Goal: Task Accomplishment & Management: Manage account settings

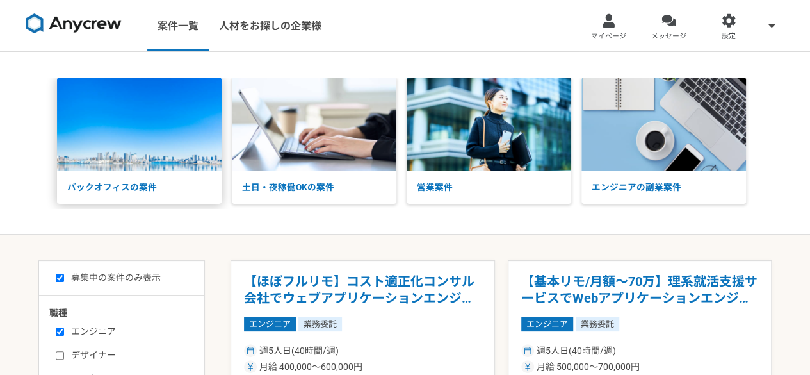
click at [103, 124] on img at bounding box center [139, 124] width 165 height 93
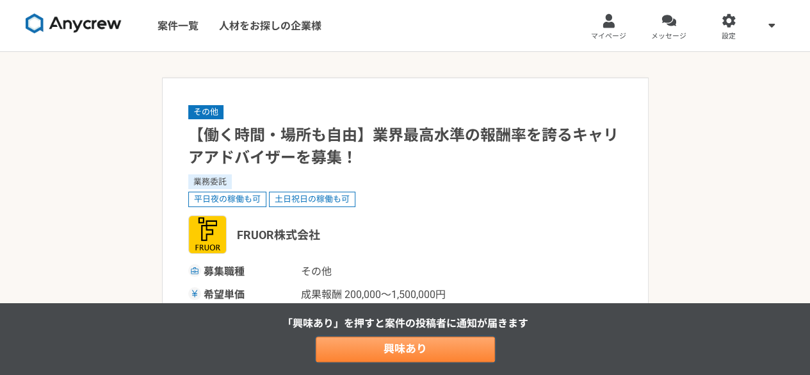
click at [448, 355] on link "興味あり" at bounding box center [405, 349] width 179 height 26
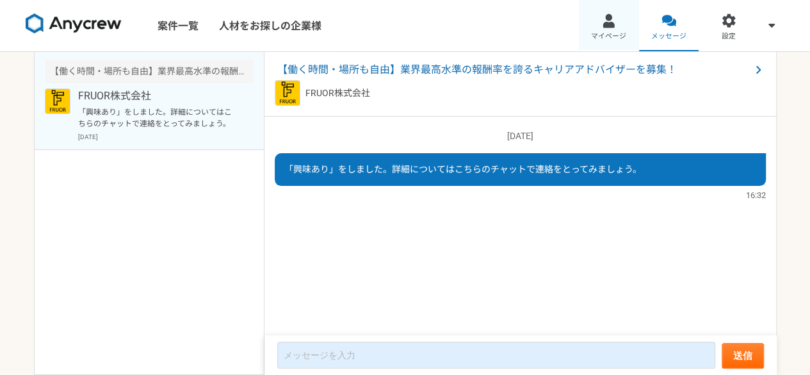
click at [610, 28] on div at bounding box center [608, 20] width 15 height 15
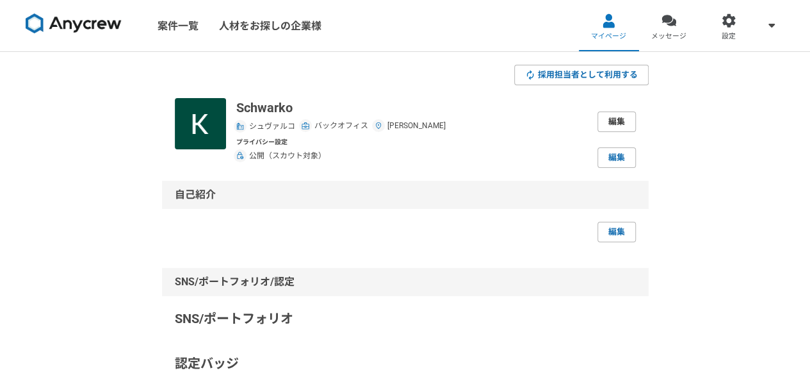
click at [611, 120] on link "編集" at bounding box center [617, 121] width 38 height 20
select select "7"
select select "13"
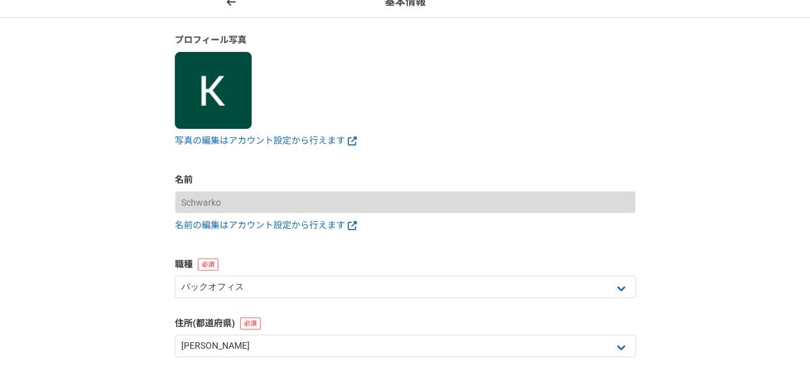
scroll to position [138, 0]
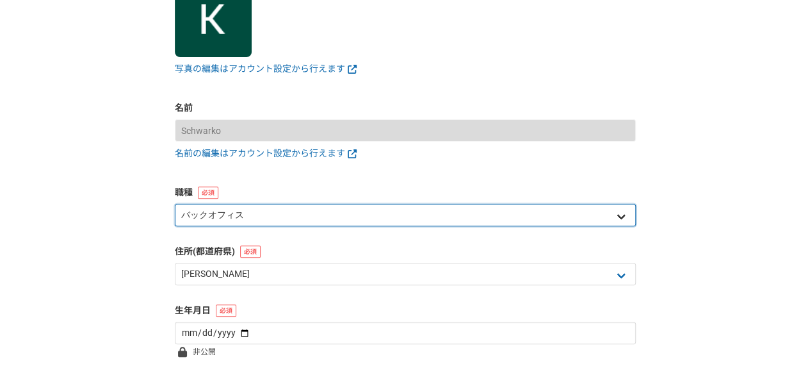
click at [600, 220] on select "エンジニア デザイナー ライター 営業 マーケティング 企画・事業開発 バックオフィス その他" at bounding box center [405, 215] width 461 height 22
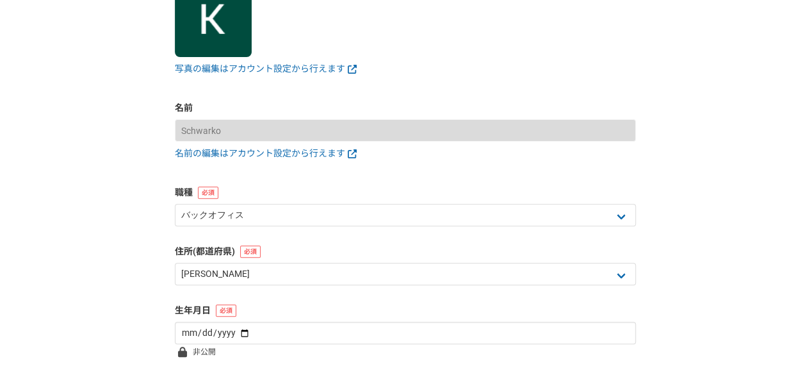
click at [689, 167] on div "基本情報 プロフィール写真 写真の編集はアカウント設定から行えます 名前 Schwarko 名前の編集はアカウント設定から行えます 職種 エンジニア デザイナ…" at bounding box center [405, 185] width 810 height 543
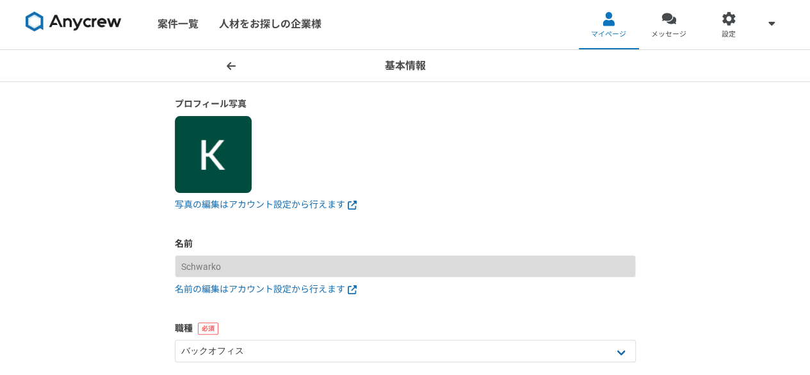
scroll to position [0, 0]
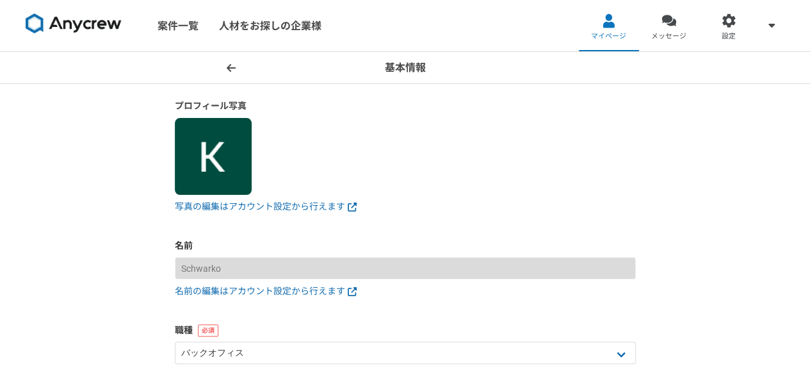
click at [233, 63] on icon at bounding box center [231, 68] width 9 height 10
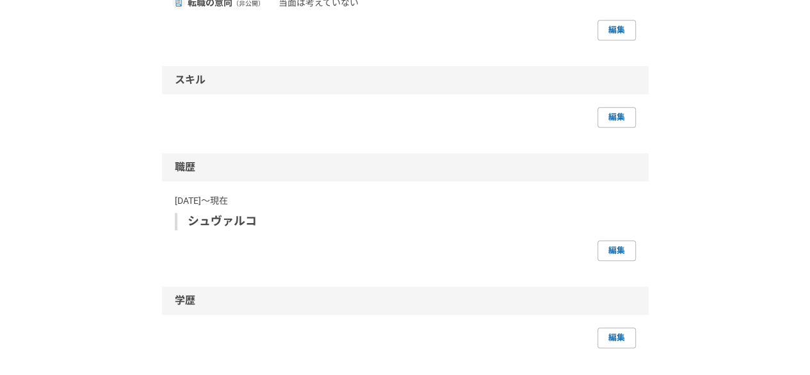
scroll to position [641, 0]
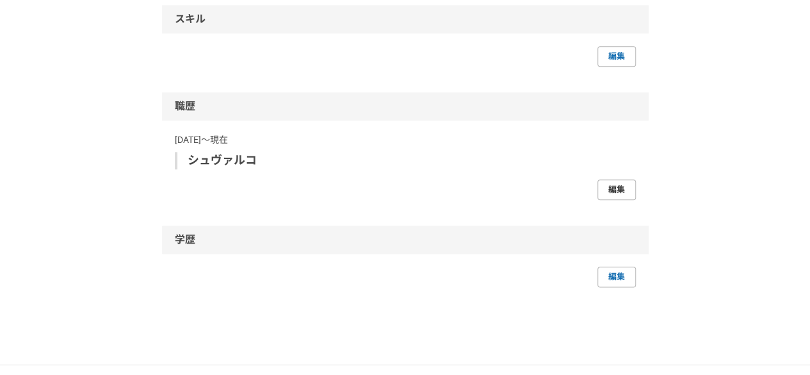
click at [619, 191] on link "編集" at bounding box center [617, 189] width 38 height 20
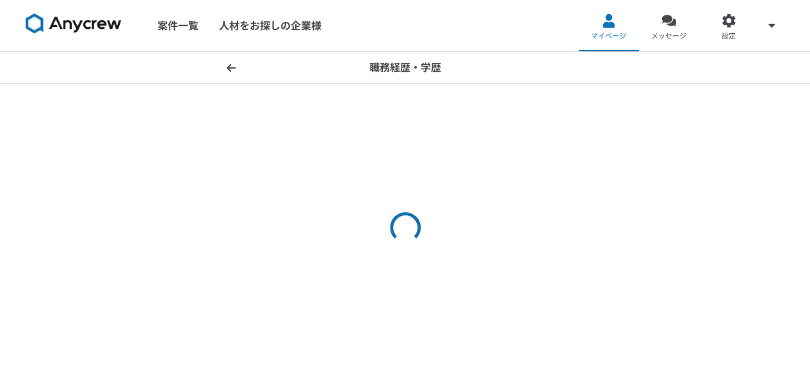
select select
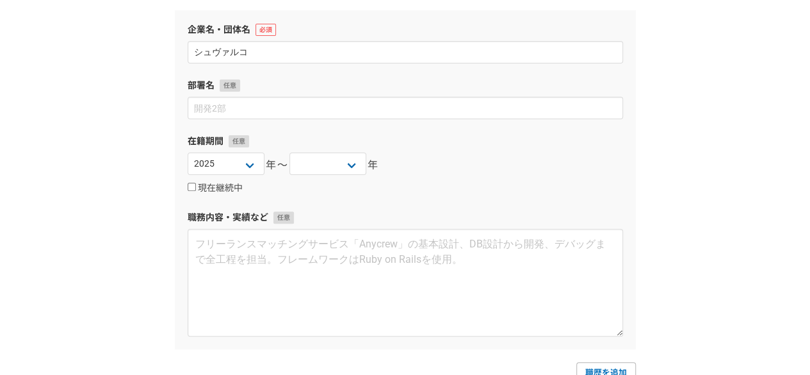
scroll to position [128, 0]
click at [229, 170] on select "2025 2024 2023 2022 2021 2020 2019 2018 2017 2016 2015 2014 2013 2012 2011 2010…" at bounding box center [226, 163] width 77 height 22
click at [188, 152] on select "2025 2024 2023 2022 2021 2020 2019 2018 2017 2016 2015 2014 2013 2012 2011 2010…" at bounding box center [226, 163] width 77 height 22
click at [247, 152] on select "2025 2024 2023 2022 2021 2020 2019 2018 2017 2016 2015 2014 2013 2012 2011 2010…" at bounding box center [226, 163] width 77 height 22
click at [151, 63] on div "職務経歴・学歴 職務経歴 企業名・団体名 シュヴァルコ 部署名 在籍期間 2025 2024 2023 2022 2021 2020 2019 2018 20…" at bounding box center [405, 238] width 810 height 628
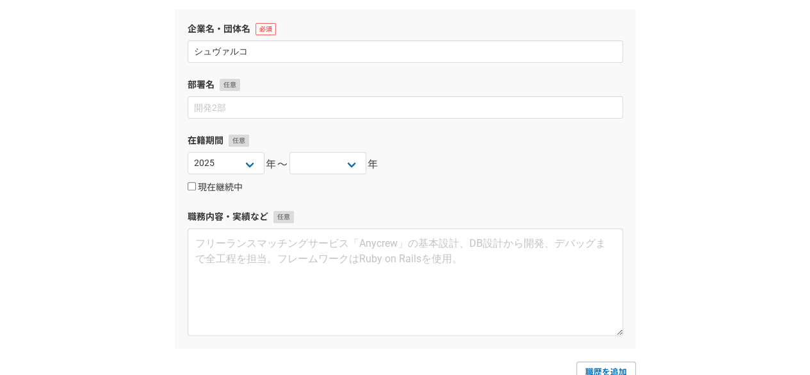
click at [220, 181] on div "現在継続中" at bounding box center [406, 186] width 436 height 15
click at [221, 182] on label "現在継続中" at bounding box center [215, 188] width 55 height 12
click at [196, 182] on input "現在継続中" at bounding box center [192, 186] width 8 height 8
click at [221, 183] on label "現在継続中" at bounding box center [215, 188] width 55 height 12
click at [196, 183] on input "現在継続中" at bounding box center [192, 186] width 8 height 8
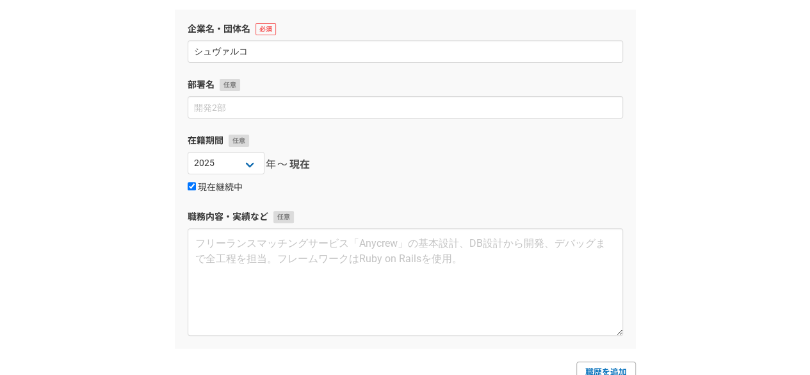
checkbox input "false"
select select
click at [223, 163] on select "2025 2024 2023 2022 2021 2020 2019 2018 2017 2016 2015 2014 2013 2012 2011 2010…" at bounding box center [226, 163] width 77 height 22
click at [316, 161] on select "2025 2024 2023 2022 2021 2020 2019 2018 2017 2016 2015 2014 2013 2012 2011 2010…" at bounding box center [328, 163] width 77 height 22
click at [159, 139] on div "職務経歴・学歴 職務経歴 企業名・団体名 シュヴァルコ 部署名 在籍期間 2025 2024 2023 2022 2021 2020 2019 2018 20…" at bounding box center [405, 238] width 810 height 628
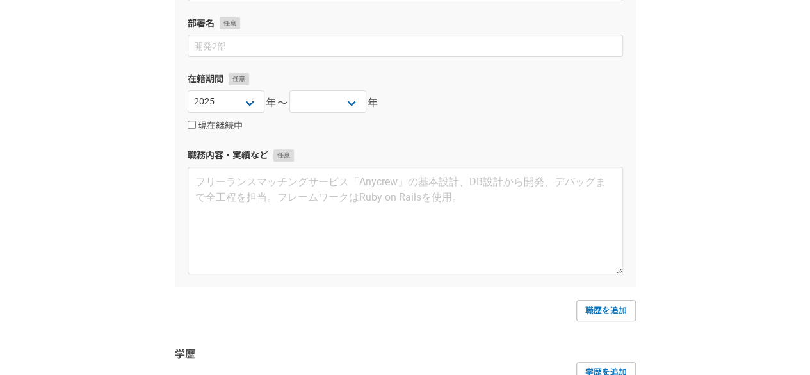
scroll to position [0, 0]
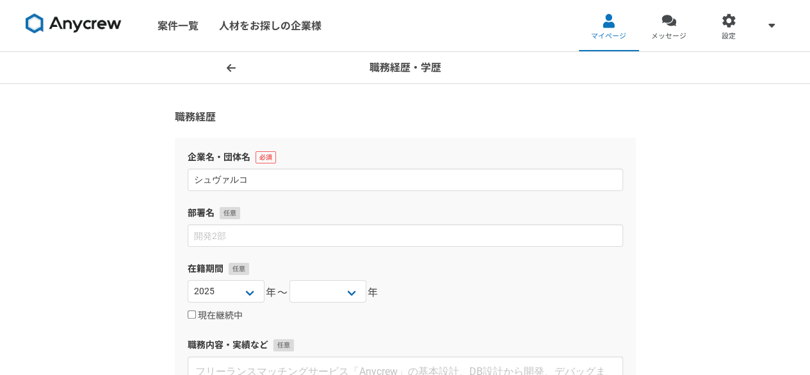
click at [225, 63] on span at bounding box center [231, 67] width 15 height 15
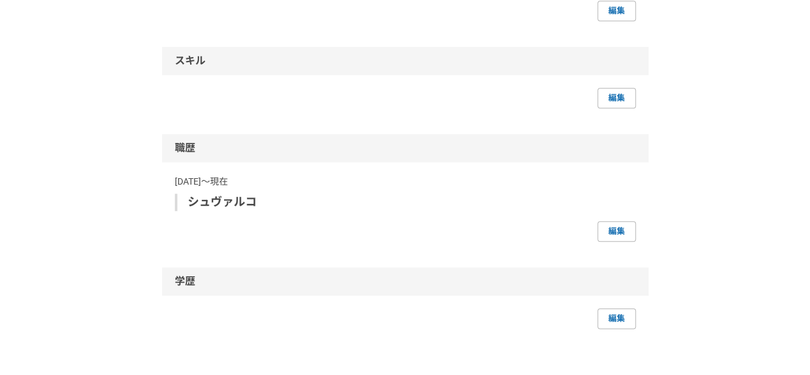
scroll to position [641, 0]
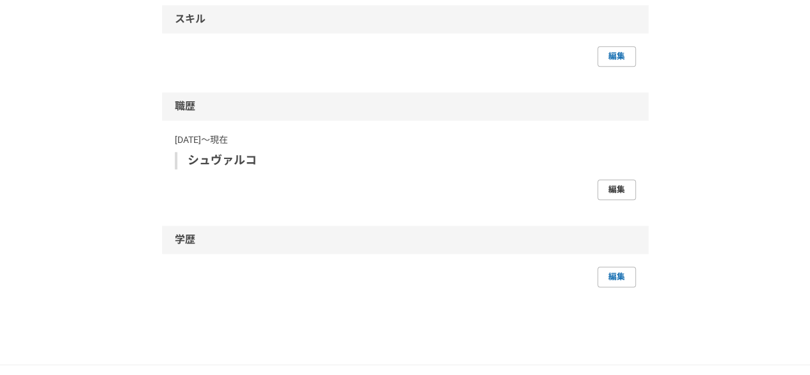
click at [620, 190] on link "編集" at bounding box center [617, 189] width 38 height 20
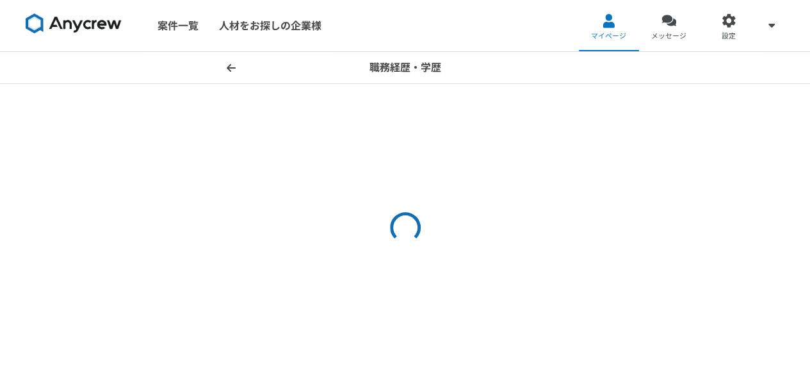
select select
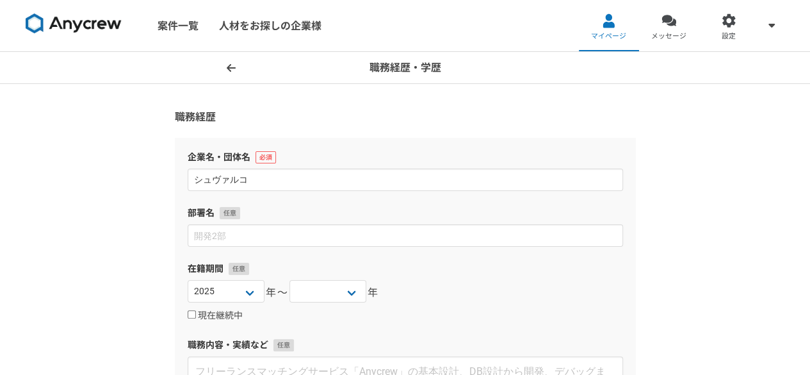
click at [229, 69] on icon at bounding box center [231, 68] width 9 height 10
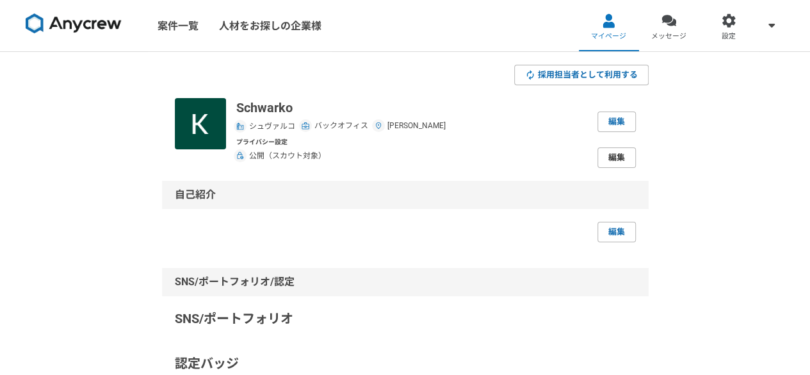
click at [618, 159] on link "編集" at bounding box center [617, 157] width 38 height 20
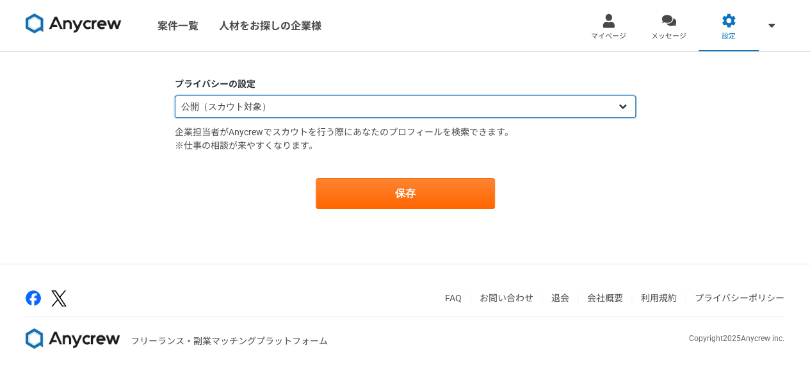
click at [269, 102] on select "公開（スカウト対象） 非公開（スカウト対象外）" at bounding box center [405, 106] width 461 height 22
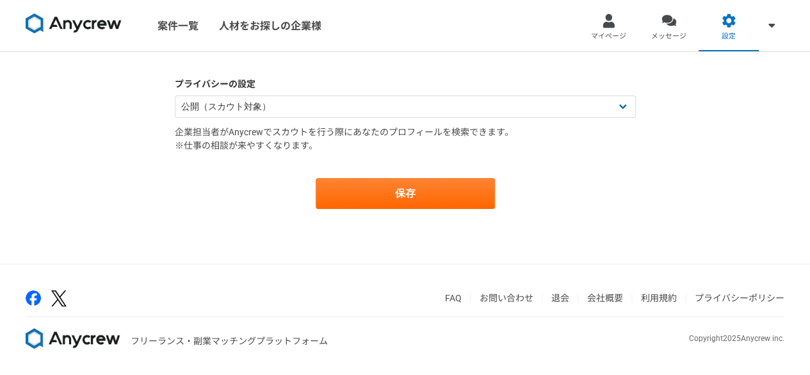
click at [90, 126] on div "プライバシーの設定 公開（スカウト対象） 非公開（スカウト対象外） 企業担当者がAnycrewでスカウトを行う際にあなたのプロフィールを検索できます。 ※仕事…" at bounding box center [405, 157] width 810 height 211
click at [617, 31] on span "マイページ" at bounding box center [608, 36] width 35 height 10
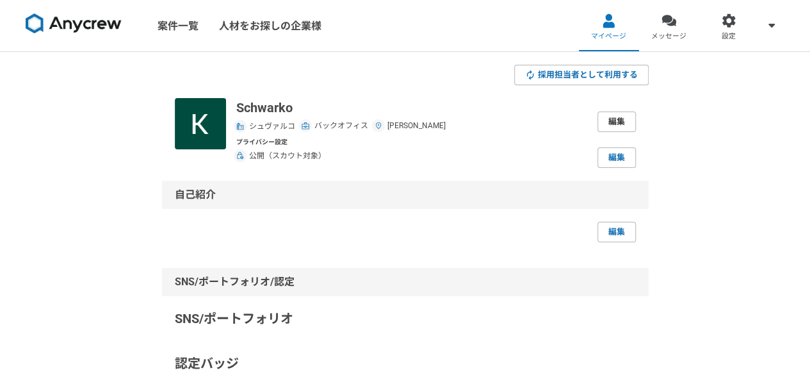
click at [615, 124] on link "編集" at bounding box center [617, 121] width 38 height 20
select select "7"
select select "13"
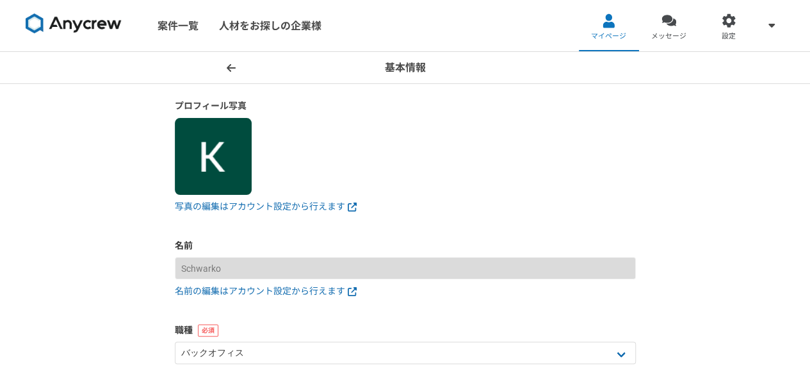
click at [229, 66] on icon at bounding box center [231, 68] width 9 height 10
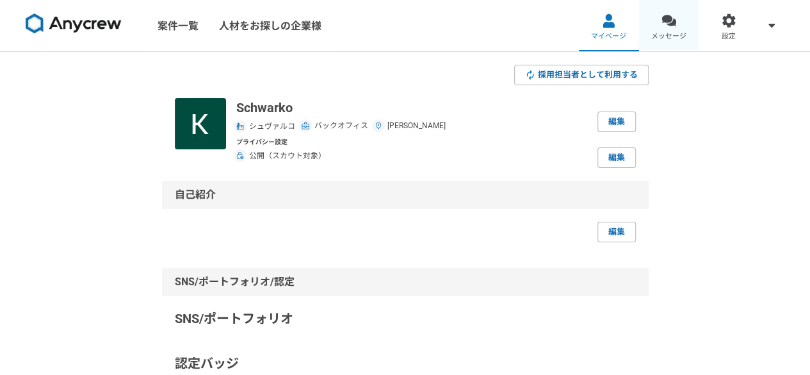
click at [664, 26] on div at bounding box center [669, 20] width 15 height 15
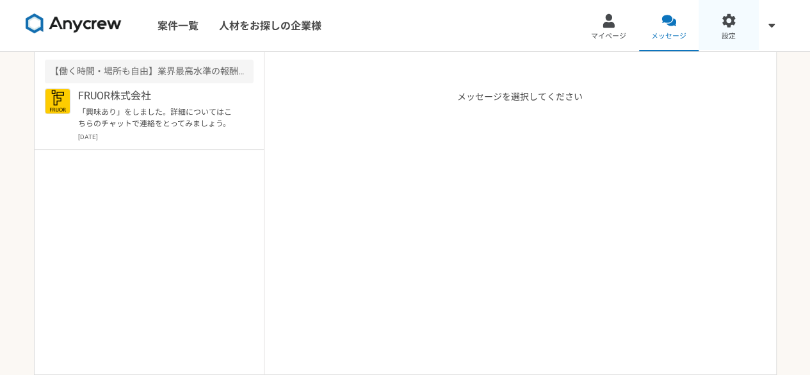
click at [728, 26] on div at bounding box center [729, 20] width 15 height 15
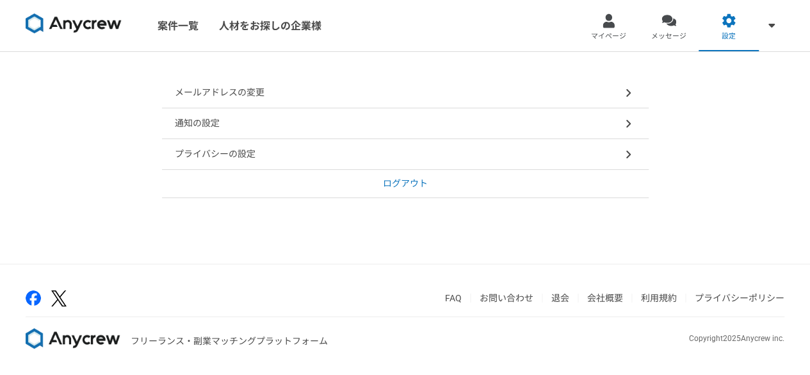
click at [629, 150] on icon at bounding box center [628, 154] width 6 height 10
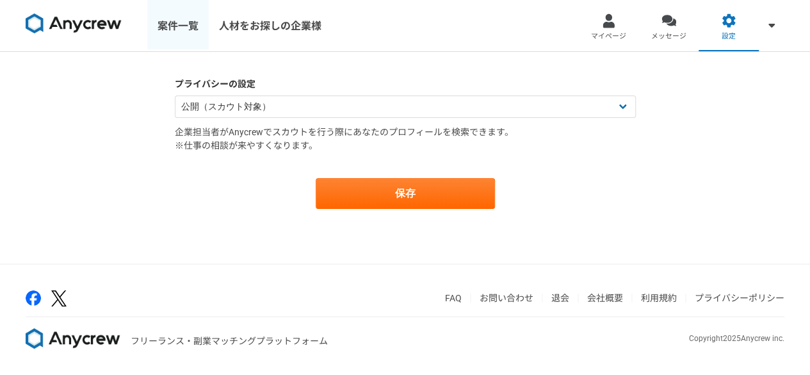
click at [172, 25] on link "案件一覧" at bounding box center [177, 25] width 61 height 51
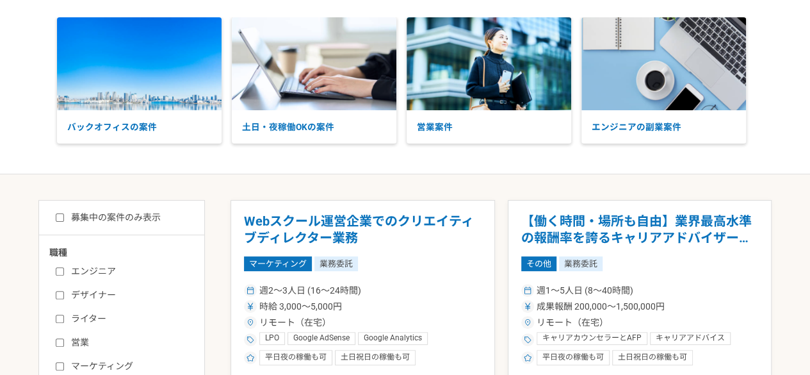
scroll to position [128, 0]
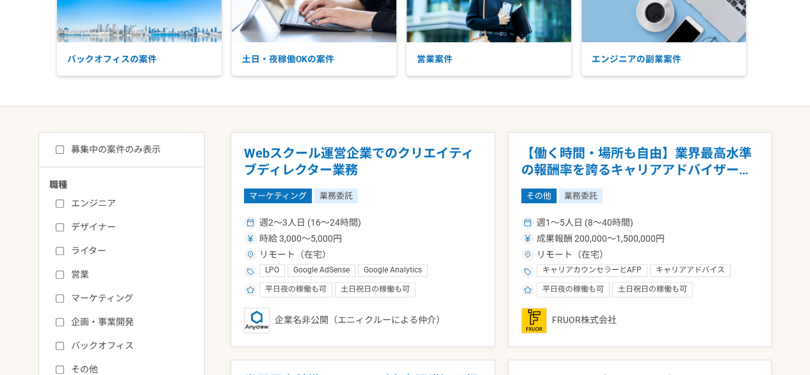
click at [133, 143] on label "募集中の案件のみ表示" at bounding box center [108, 149] width 105 height 13
click at [64, 145] on input "募集中の案件のみ表示" at bounding box center [60, 149] width 8 height 8
checkbox input "true"
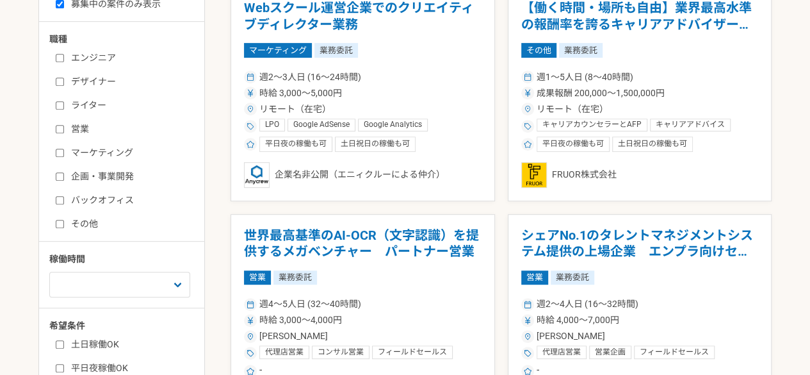
scroll to position [192, 0]
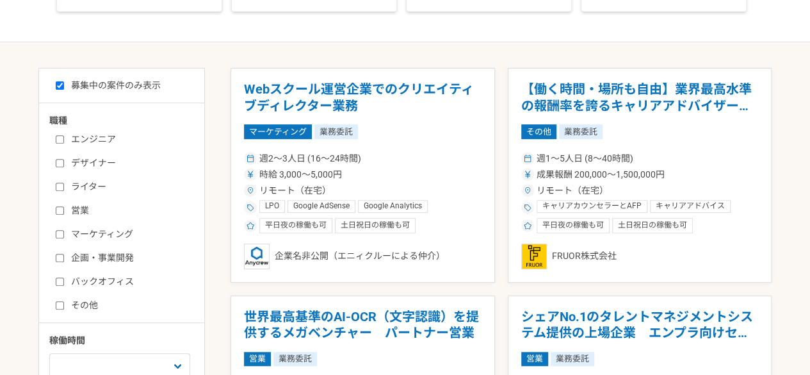
click at [106, 138] on label "エンジニア" at bounding box center [129, 139] width 147 height 13
click at [64, 138] on input "エンジニア" at bounding box center [60, 139] width 8 height 8
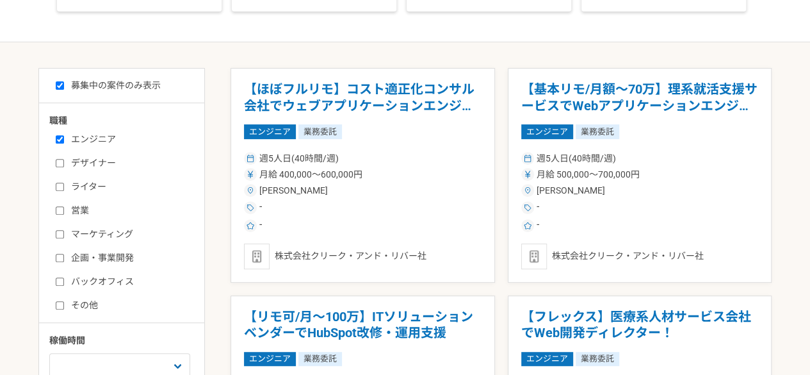
click at [106, 138] on label "エンジニア" at bounding box center [129, 139] width 147 height 13
click at [64, 138] on input "エンジニア" at bounding box center [60, 139] width 8 height 8
checkbox input "false"
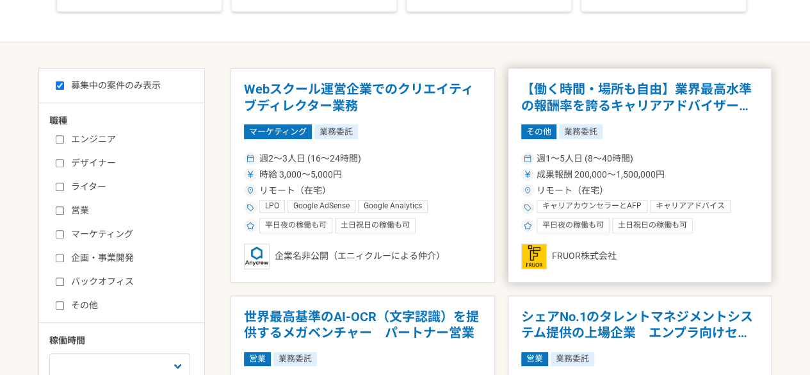
click at [699, 143] on article "【働く時間・場所も自由】業界最高水準の報酬率を誇るキャリアアドバイザーを募集！ その他 業務委託 週1〜5人日 (8〜40時間) 成果報酬 200,000〜1…" at bounding box center [640, 175] width 265 height 215
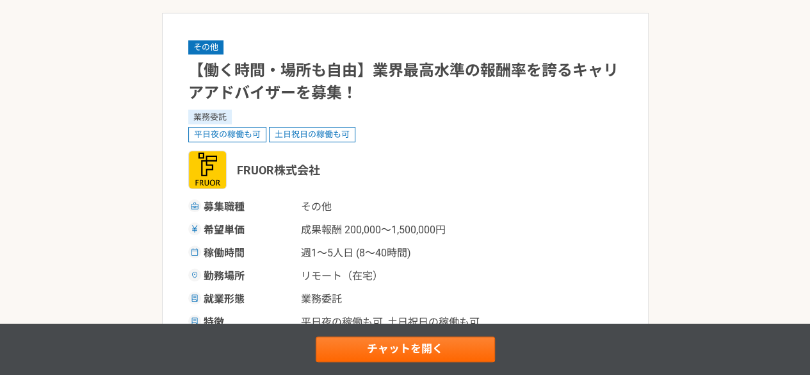
scroll to position [128, 0]
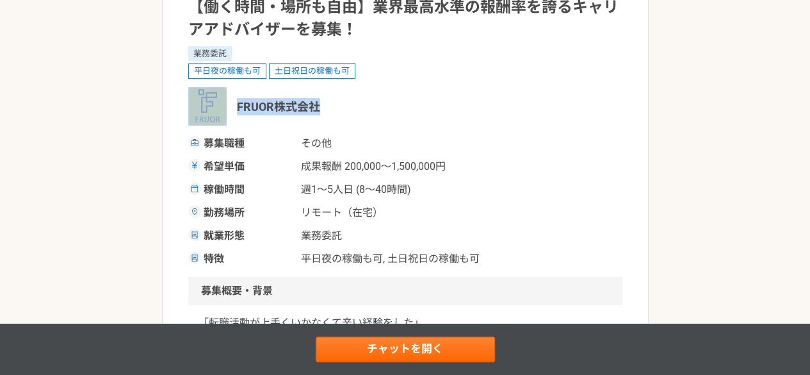
drag, startPoint x: 345, startPoint y: 108, endPoint x: 223, endPoint y: 103, distance: 121.8
click at [223, 103] on div "FRUOR株式会社" at bounding box center [405, 106] width 434 height 38
copy div "FRUOR株式会社"
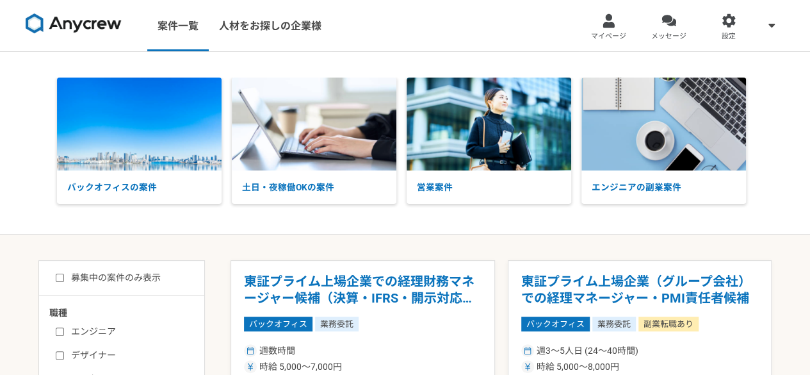
click at [143, 275] on label "募集中の案件のみ表示" at bounding box center [108, 277] width 105 height 13
click at [64, 275] on input "募集中の案件のみ表示" at bounding box center [60, 278] width 8 height 8
checkbox input "true"
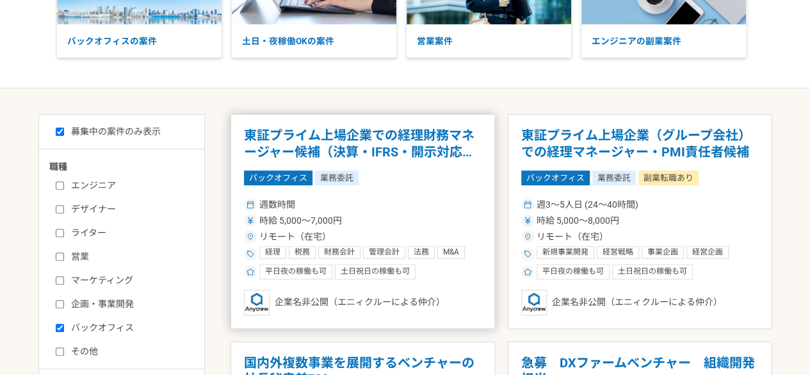
scroll to position [163, 0]
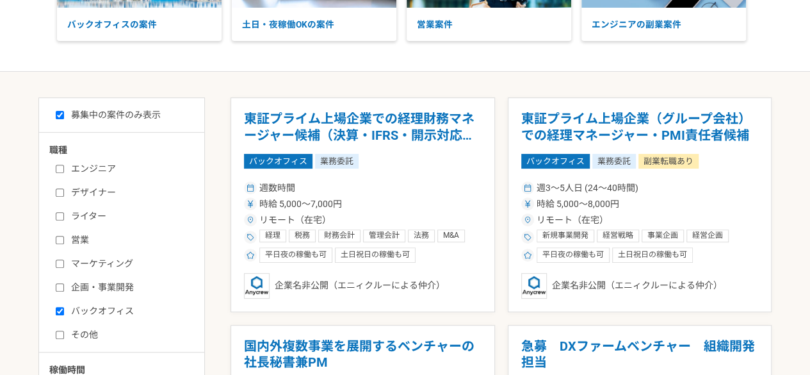
click at [65, 315] on label "バックオフィス" at bounding box center [129, 310] width 147 height 13
click at [64, 315] on input "バックオフィス" at bounding box center [60, 311] width 8 height 8
checkbox input "false"
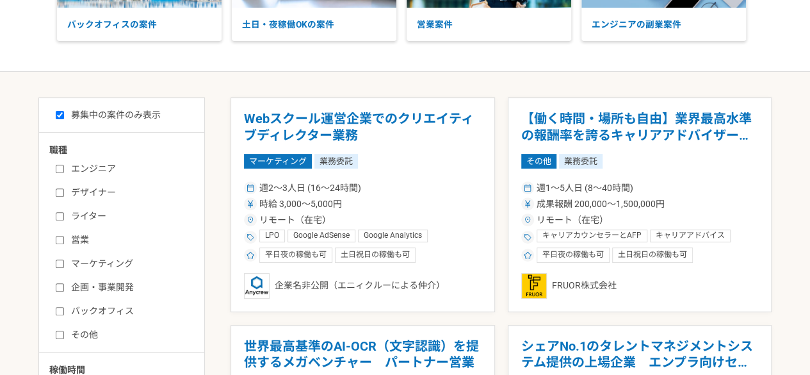
click at [68, 334] on label "その他" at bounding box center [129, 334] width 147 height 13
click at [64, 334] on input "その他" at bounding box center [60, 335] width 8 height 8
checkbox input "true"
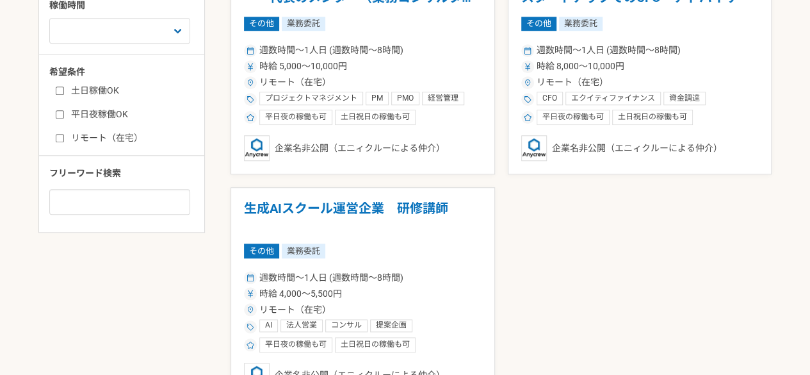
scroll to position [611, 0]
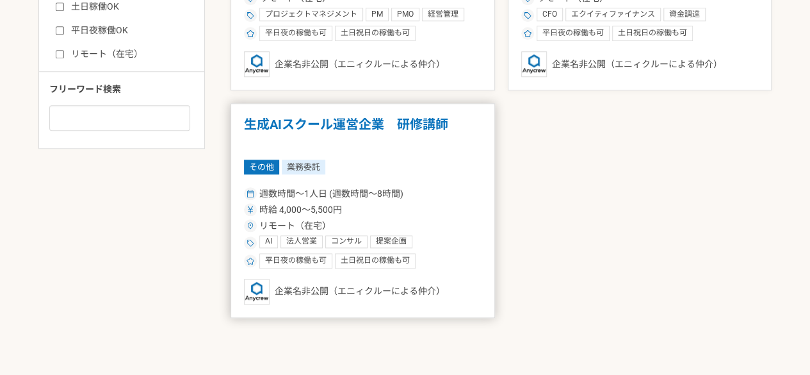
click at [407, 197] on div "週数時間〜1人日 (週数時間〜8時間)" at bounding box center [363, 193] width 238 height 13
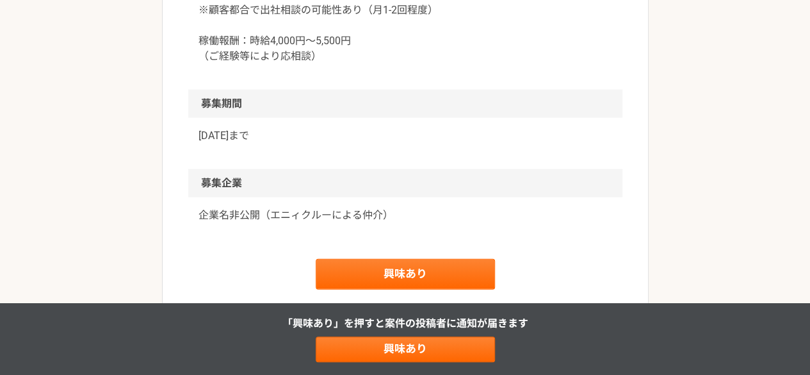
scroll to position [1409, 0]
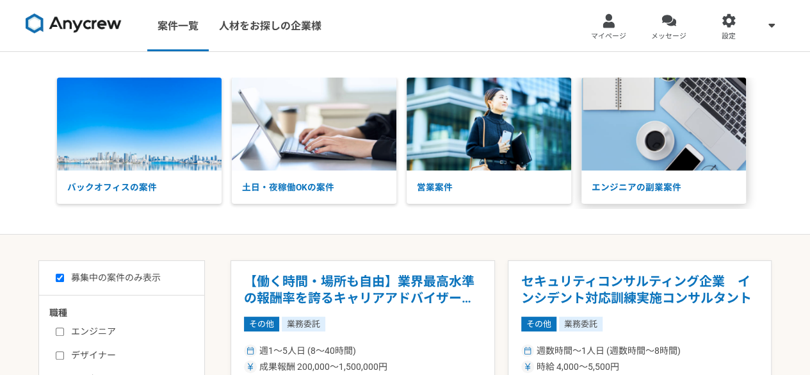
click at [645, 138] on img at bounding box center [664, 124] width 165 height 93
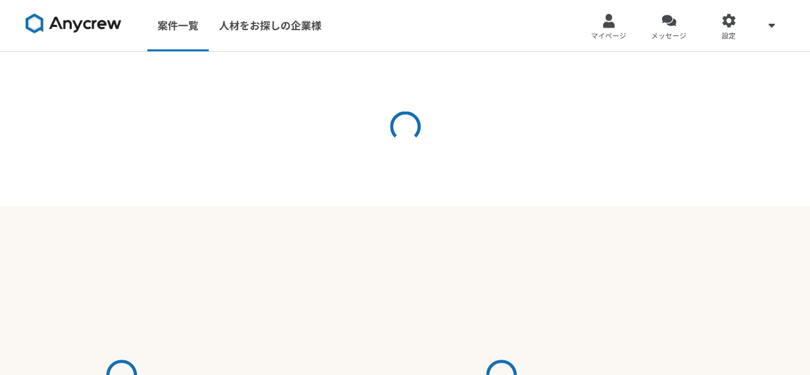
select select "3"
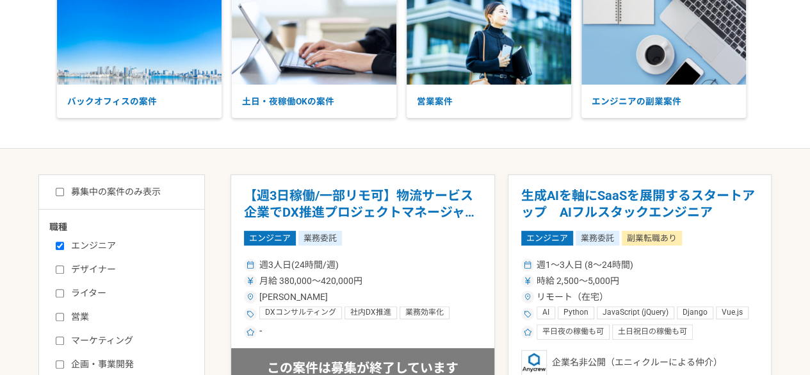
scroll to position [192, 0]
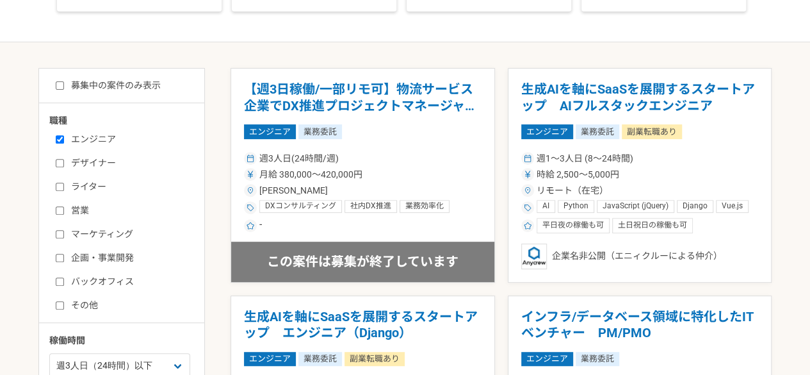
click at [128, 84] on label "募集中の案件のみ表示" at bounding box center [108, 85] width 105 height 13
click at [64, 84] on input "募集中の案件のみ表示" at bounding box center [60, 85] width 8 height 8
checkbox input "true"
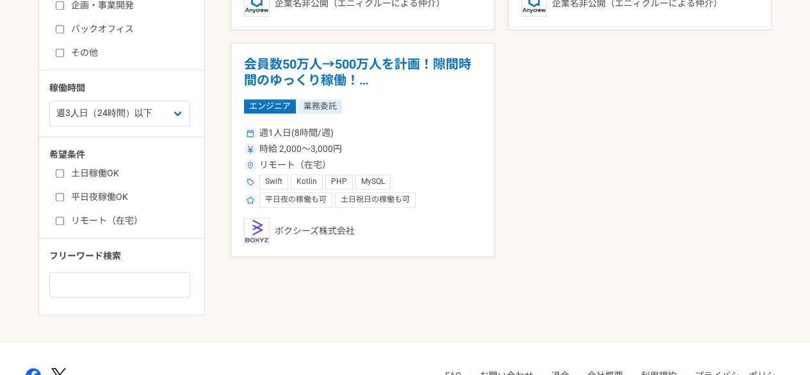
scroll to position [392, 0]
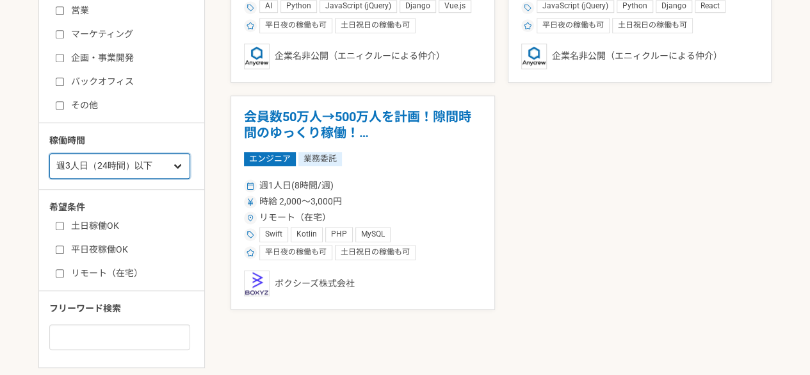
click at [88, 164] on select "週1人日（8時間）以下 週2人日（16時間）以下 週3人日（24時間）以下 週4人日（32時間）以下 週5人日（40時間）以下" at bounding box center [119, 166] width 141 height 26
select select "5"
click at [49, 153] on select "週1人日（8時間）以下 週2人日（16時間）以下 週3人日（24時間）以下 週4人日（32時間）以下 週5人日（40時間）以下" at bounding box center [119, 166] width 141 height 26
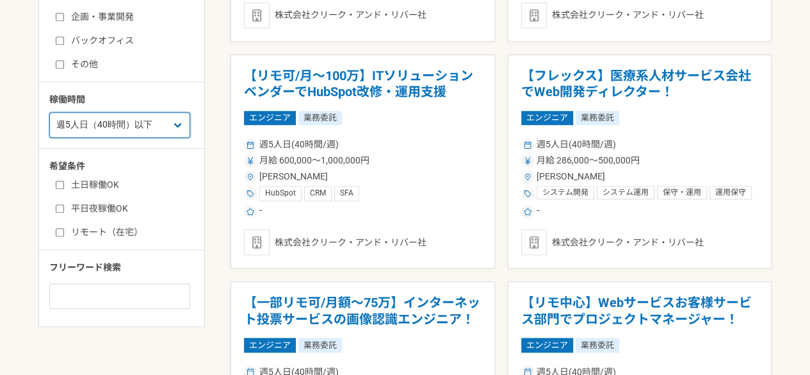
scroll to position [520, 0]
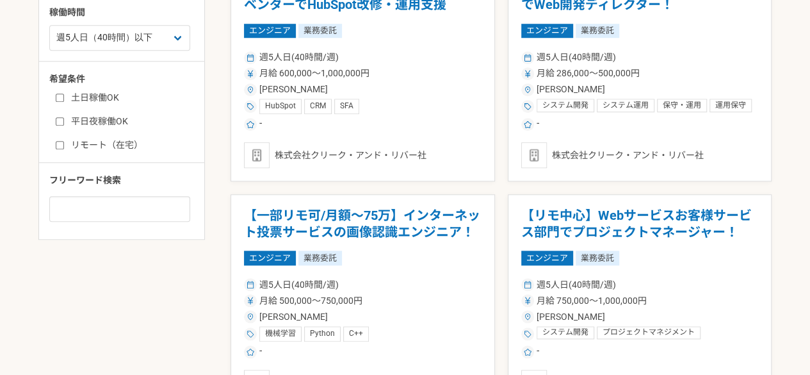
click at [115, 143] on label "リモート（在宅）" at bounding box center [129, 144] width 147 height 13
click at [64, 143] on input "リモート（在宅）" at bounding box center [60, 145] width 8 height 8
checkbox input "true"
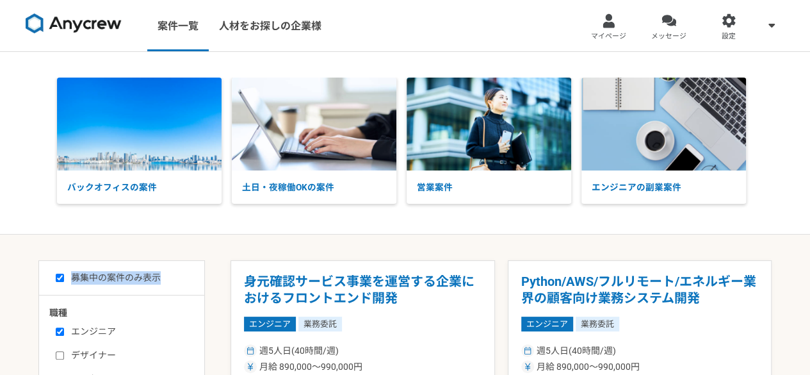
drag, startPoint x: 175, startPoint y: 274, endPoint x: 159, endPoint y: 280, distance: 17.2
click at [159, 280] on div "募集中の案件のみ表示" at bounding box center [126, 277] width 155 height 13
copy label "募集中の案件のみ表示"
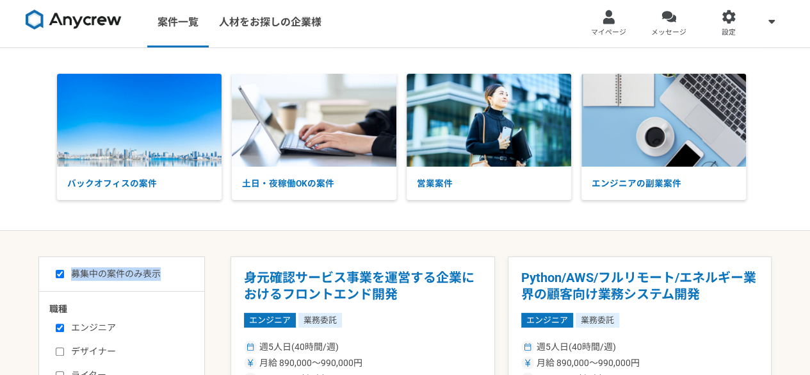
scroll to position [128, 0]
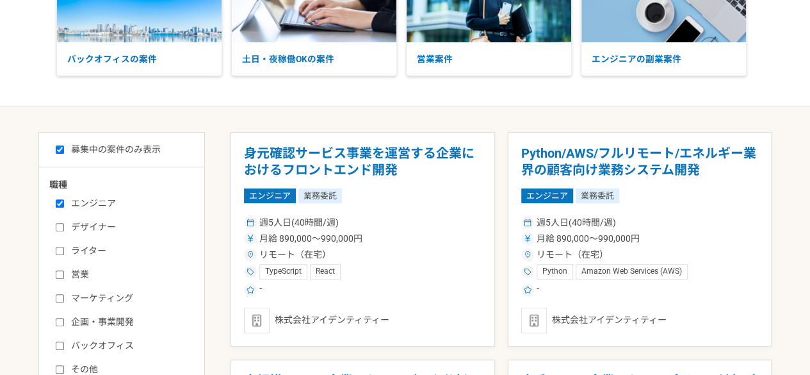
click at [74, 203] on label "エンジニア" at bounding box center [129, 203] width 147 height 13
click at [64, 203] on input "エンジニア" at bounding box center [60, 203] width 8 height 8
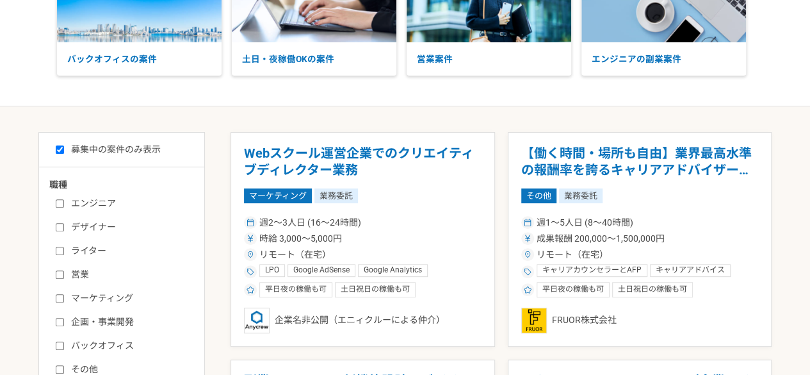
scroll to position [256, 0]
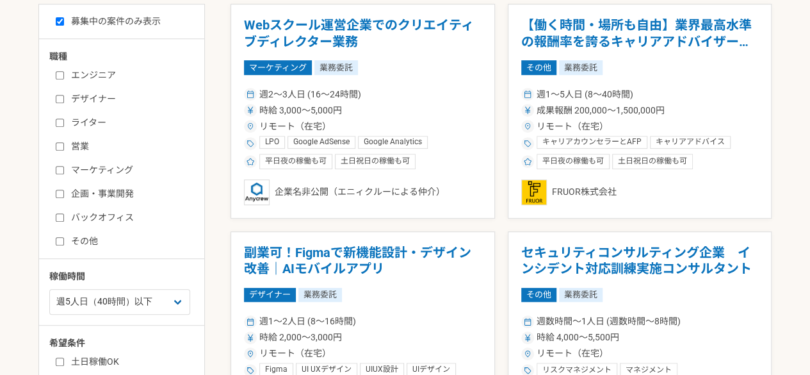
click at [100, 70] on label "エンジニア" at bounding box center [129, 75] width 147 height 13
click at [64, 71] on input "エンジニア" at bounding box center [60, 75] width 8 height 8
checkbox input "true"
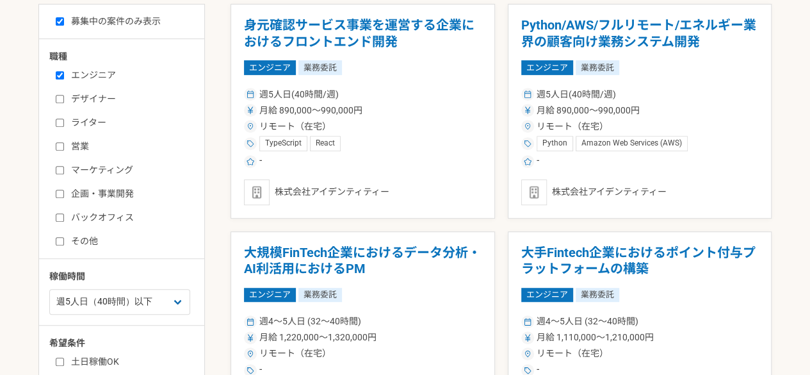
click at [95, 208] on div "エンジニア デザイナー ライター 営業 マーケティング 企画・事業開発 バックオフィス その他" at bounding box center [126, 156] width 154 height 183
click at [97, 215] on label "バックオフィス" at bounding box center [129, 217] width 147 height 13
click at [64, 215] on input "バックオフィス" at bounding box center [60, 217] width 8 height 8
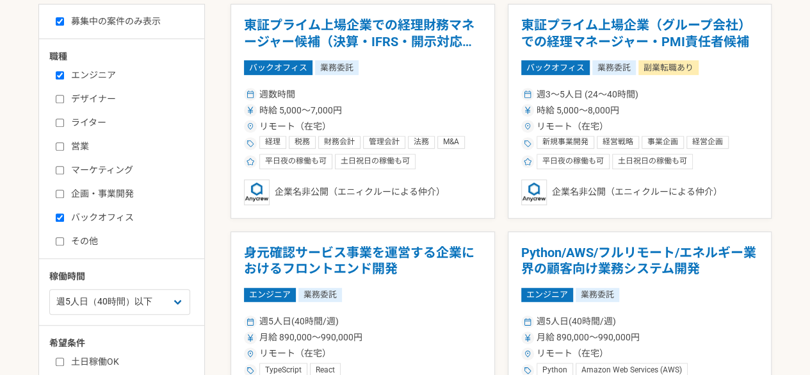
drag, startPoint x: 97, startPoint y: 215, endPoint x: 97, endPoint y: 205, distance: 9.6
click at [97, 216] on label "バックオフィス" at bounding box center [129, 217] width 147 height 13
click at [64, 216] on input "バックオフィス" at bounding box center [60, 217] width 8 height 8
checkbox input "false"
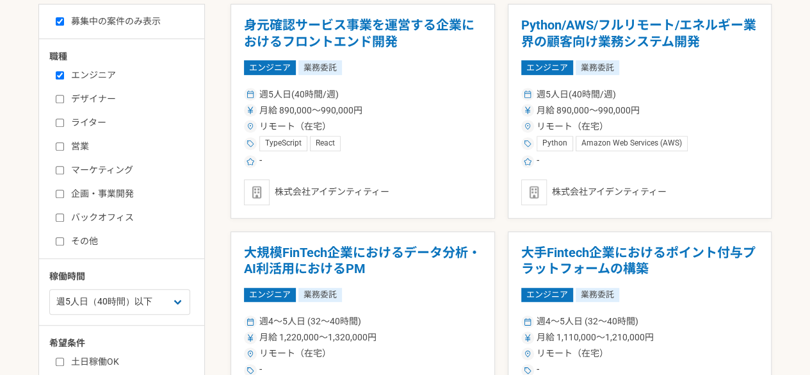
click at [96, 71] on label "エンジニア" at bounding box center [129, 75] width 147 height 13
click at [64, 71] on input "エンジニア" at bounding box center [60, 75] width 8 height 8
checkbox input "false"
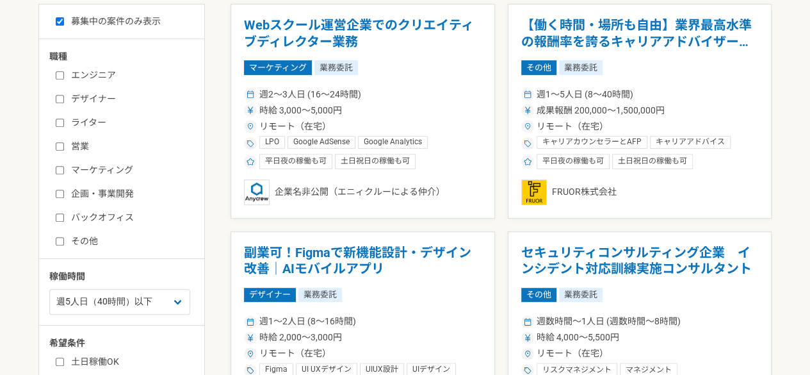
click at [81, 241] on label "その他" at bounding box center [129, 240] width 147 height 13
click at [64, 241] on input "その他" at bounding box center [60, 241] width 8 height 8
checkbox input "true"
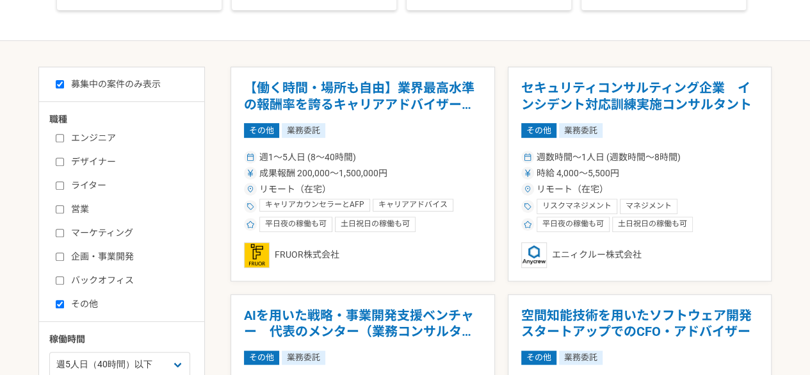
scroll to position [256, 0]
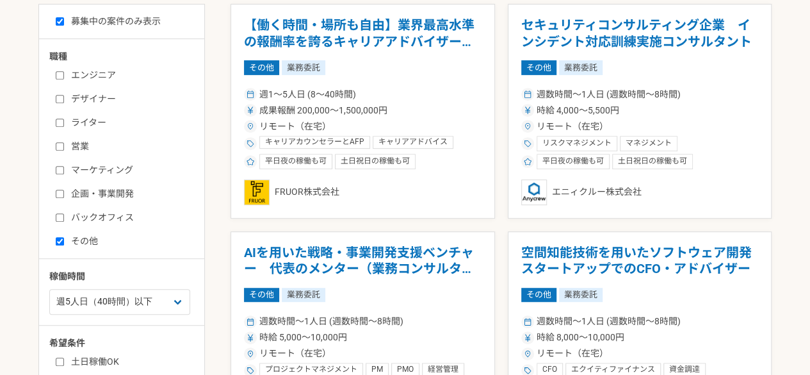
click at [106, 211] on label "バックオフィス" at bounding box center [129, 217] width 147 height 13
click at [64, 213] on input "バックオフィス" at bounding box center [60, 217] width 8 height 8
checkbox input "true"
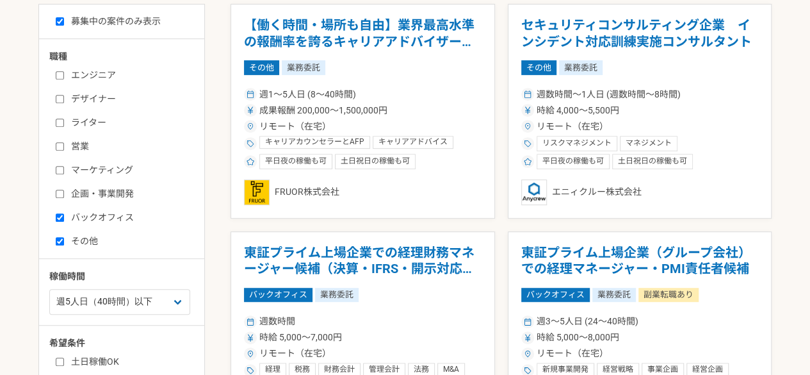
click at [87, 73] on label "エンジニア" at bounding box center [129, 75] width 147 height 13
click at [64, 73] on input "エンジニア" at bounding box center [60, 75] width 8 height 8
checkbox input "true"
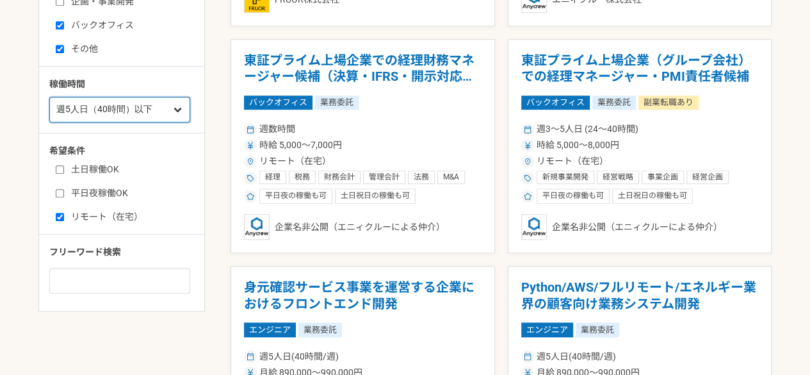
click at [70, 108] on select "週1人日（8時間）以下 週2人日（16時間）以下 週3人日（24時間）以下 週4人日（32時間）以下 週5人日（40時間）以下" at bounding box center [119, 110] width 141 height 26
click at [82, 111] on select "週1人日（8時間）以下 週2人日（16時間）以下 週3人日（24時間）以下 週4人日（32時間）以下 週5人日（40時間）以下" at bounding box center [119, 110] width 141 height 26
select select "nop"
click at [49, 97] on select "週1人日（8時間）以下 週2人日（16時間）以下 週3人日（24時間）以下 週4人日（32時間）以下 週5人日（40時間）以下" at bounding box center [119, 110] width 141 height 26
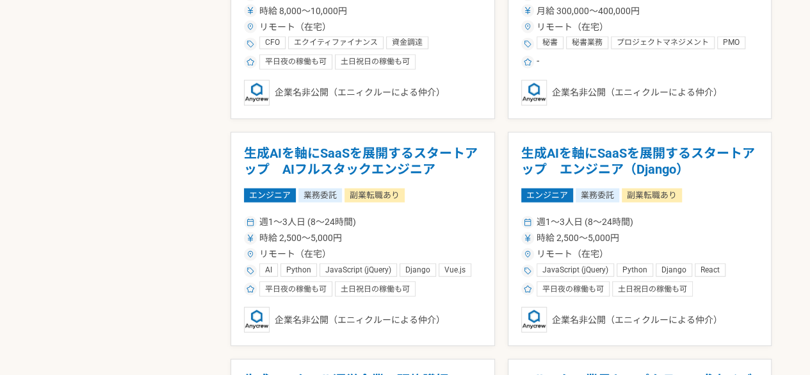
scroll to position [1537, 0]
